Goal: Go to known website: Access a specific website the user already knows

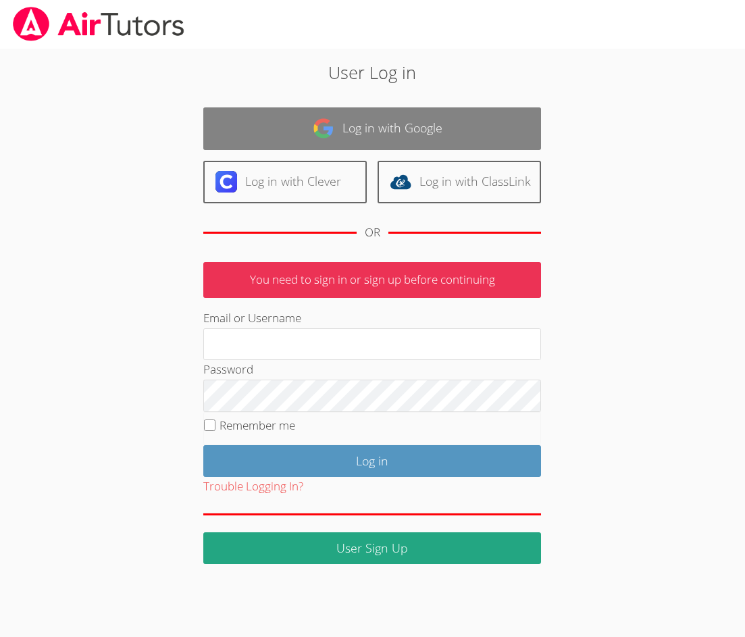
click at [403, 128] on link "Log in with Google" at bounding box center [372, 128] width 338 height 43
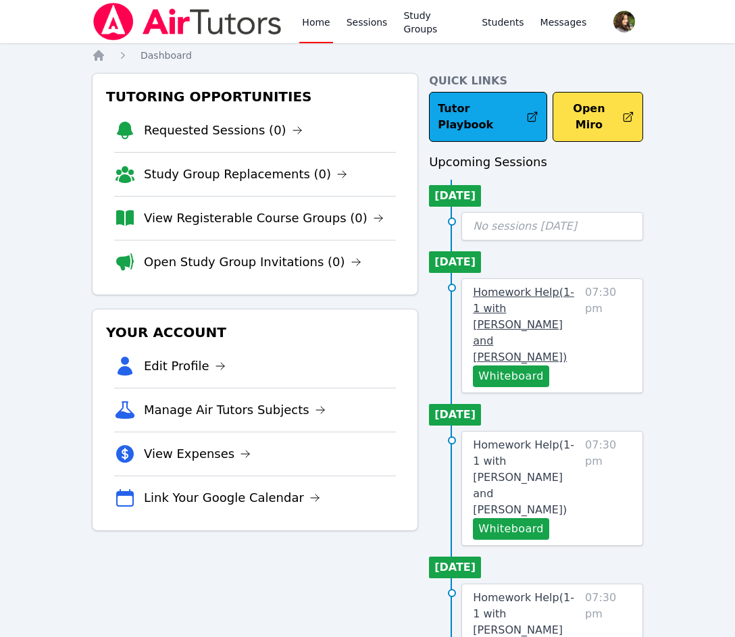
click at [522, 298] on span "Homework Help ( 1-1 with [PERSON_NAME] and [PERSON_NAME] )" at bounding box center [523, 325] width 101 height 78
